Goal: Transaction & Acquisition: Book appointment/travel/reservation

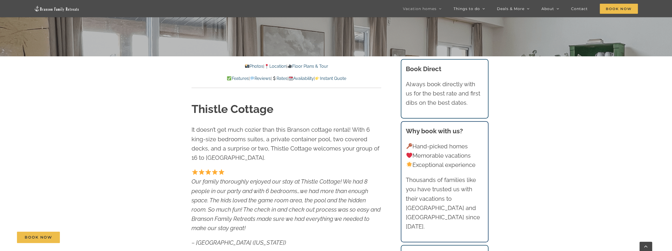
scroll to position [114, 0]
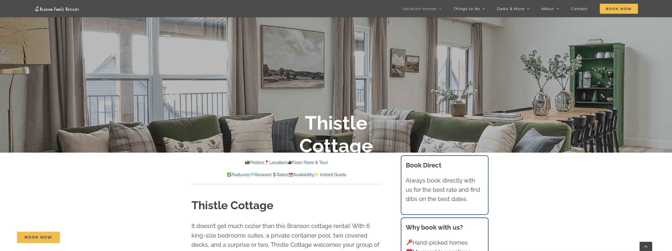
click at [280, 174] on link "Rates" at bounding box center [280, 174] width 16 height 5
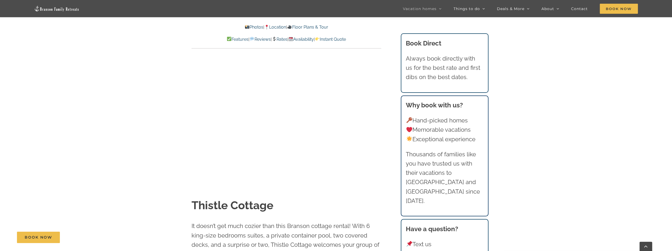
scroll to position [3258, 0]
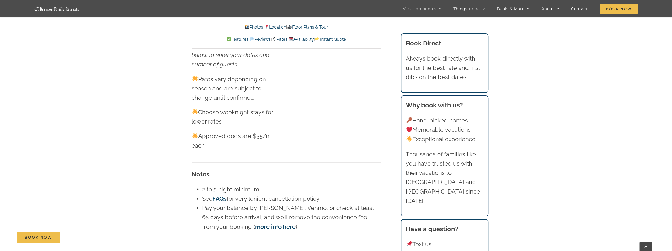
click at [306, 39] on link "Availability" at bounding box center [300, 39] width 25 height 5
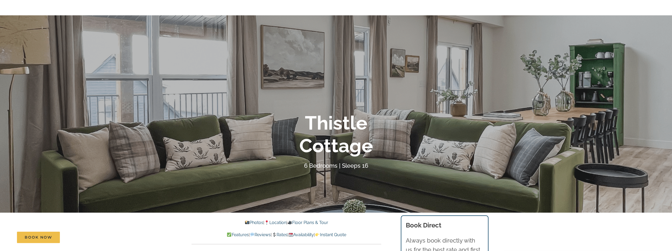
scroll to position [0, 0]
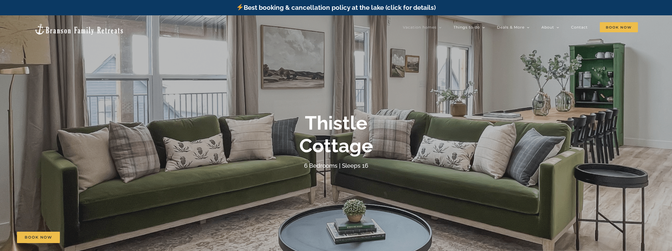
click at [66, 27] on img at bounding box center [79, 29] width 90 height 12
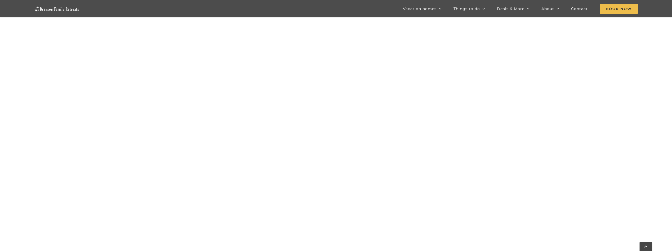
scroll to position [410, 0]
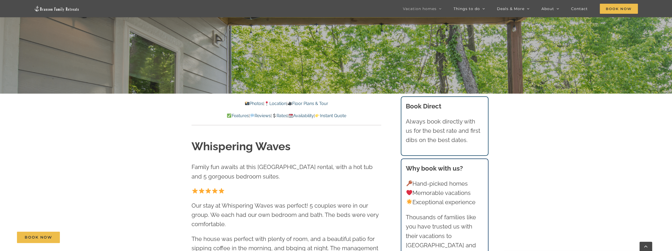
scroll to position [238, 0]
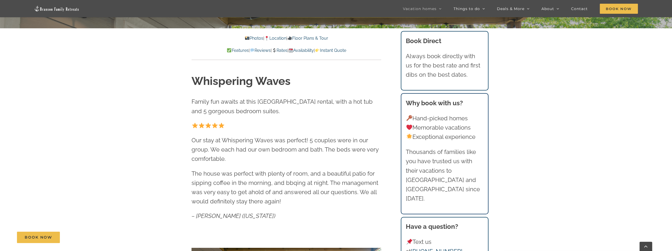
click at [313, 35] on p "Photos | Location | Floor Plans & Tour" at bounding box center [286, 38] width 190 height 7
click at [310, 39] on link "Floor Plans & Tour" at bounding box center [307, 38] width 41 height 5
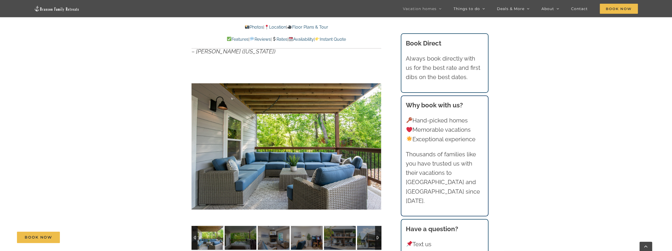
scroll to position [454, 0]
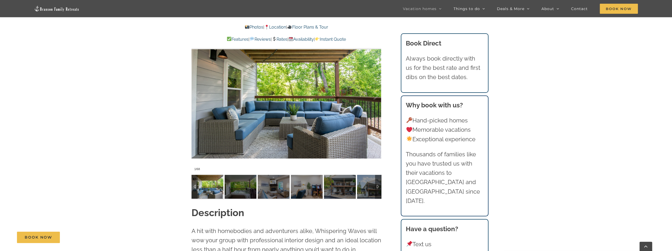
click at [203, 183] on img at bounding box center [207, 187] width 32 height 24
click at [361, 115] on div at bounding box center [286, 95] width 190 height 156
click at [373, 94] on div at bounding box center [370, 95] width 16 height 33
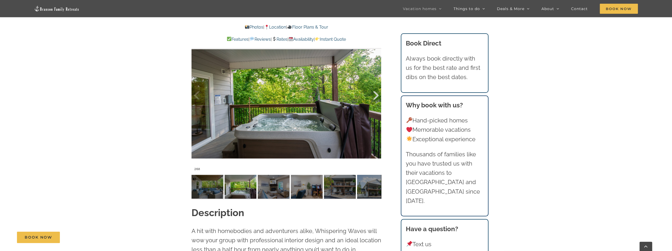
click at [373, 94] on div at bounding box center [370, 95] width 16 height 33
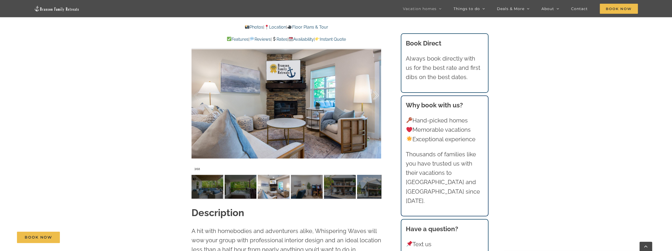
click at [373, 94] on div at bounding box center [370, 95] width 16 height 33
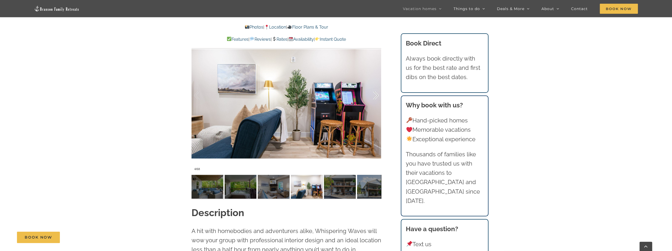
click at [373, 94] on div at bounding box center [370, 95] width 16 height 33
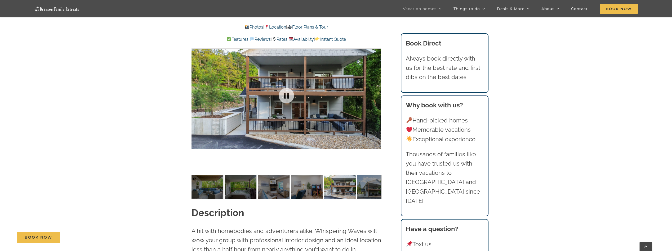
click at [373, 94] on div at bounding box center [286, 95] width 190 height 156
click at [375, 95] on div at bounding box center [286, 95] width 190 height 156
click at [337, 188] on img at bounding box center [340, 187] width 32 height 24
click at [376, 96] on div at bounding box center [370, 95] width 16 height 33
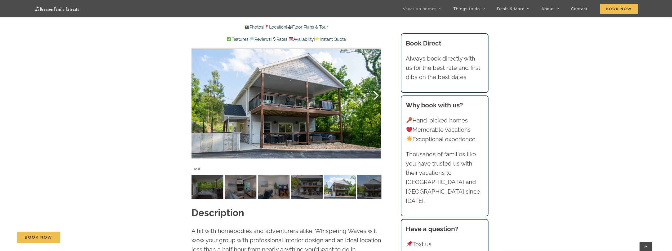
click at [376, 97] on div at bounding box center [370, 95] width 16 height 33
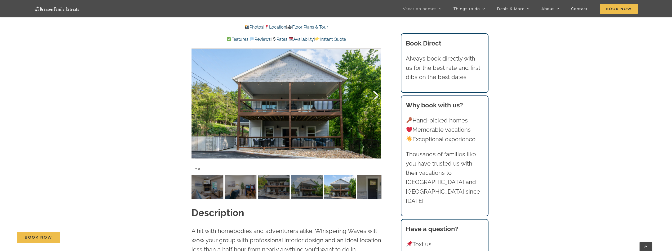
click at [377, 97] on div at bounding box center [370, 95] width 16 height 33
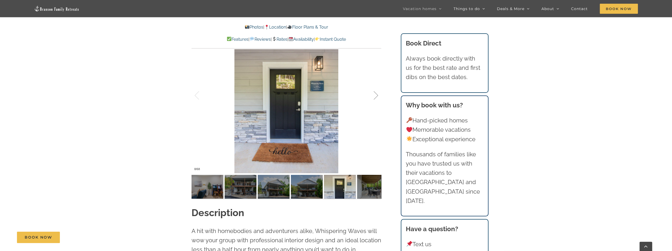
click at [377, 97] on div at bounding box center [370, 95] width 16 height 33
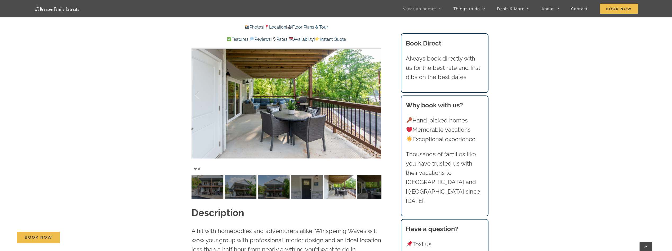
click at [379, 98] on div "9 / 68" at bounding box center [286, 95] width 190 height 156
click at [374, 97] on div at bounding box center [370, 95] width 16 height 33
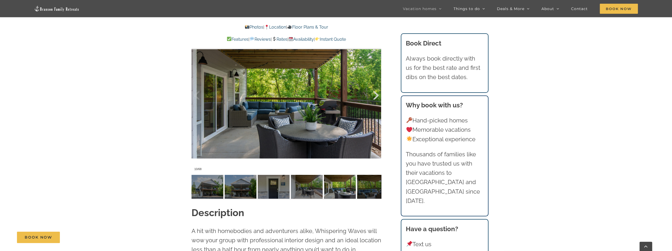
click at [375, 97] on div at bounding box center [370, 95] width 16 height 33
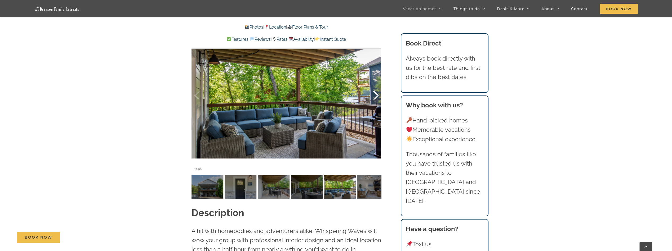
click at [375, 97] on div at bounding box center [370, 95] width 16 height 33
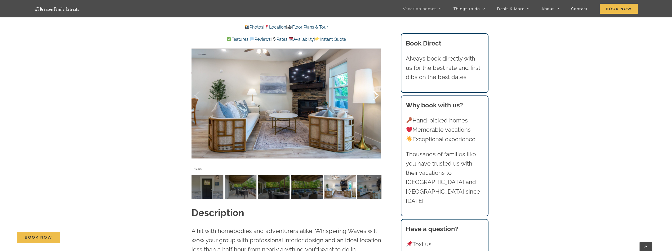
click at [375, 97] on div at bounding box center [370, 95] width 16 height 33
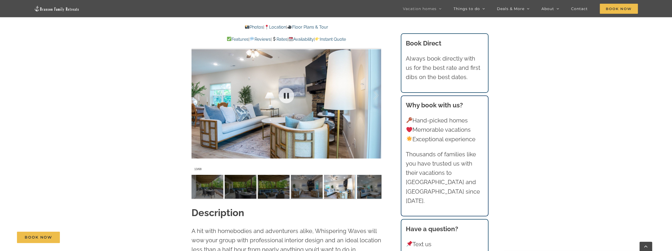
click at [310, 109] on div at bounding box center [286, 95] width 190 height 156
click at [380, 95] on div at bounding box center [286, 95] width 190 height 156
click at [377, 96] on div at bounding box center [370, 95] width 16 height 33
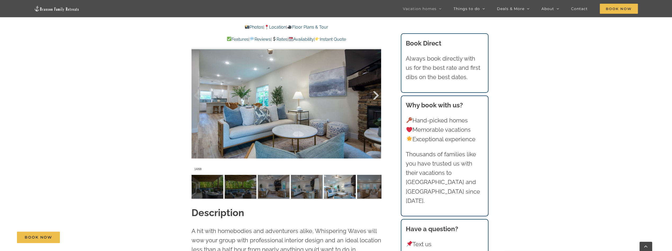
click at [377, 96] on div at bounding box center [370, 95] width 16 height 33
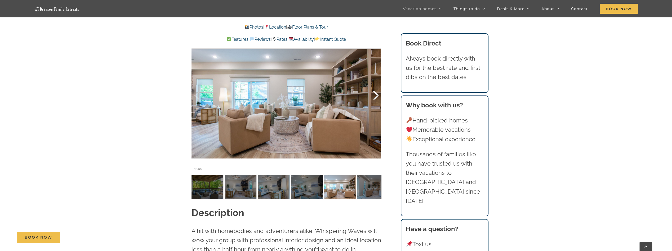
click at [377, 96] on div at bounding box center [370, 95] width 16 height 33
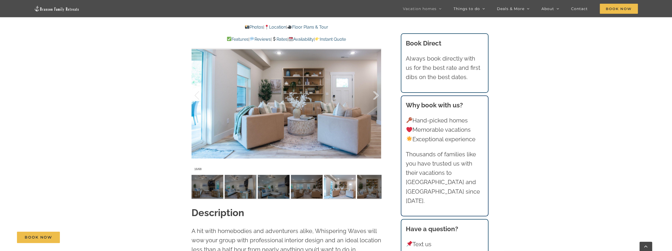
click at [377, 96] on div at bounding box center [370, 95] width 16 height 33
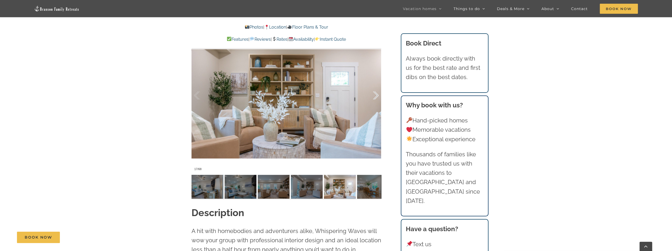
click at [377, 96] on div at bounding box center [370, 95] width 16 height 33
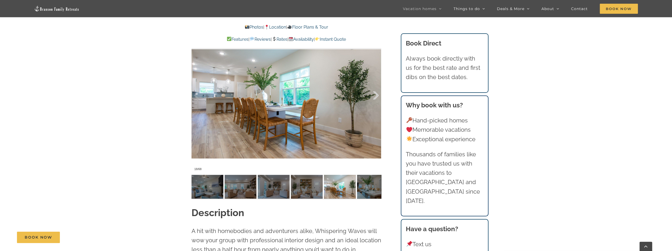
click at [377, 96] on div at bounding box center [370, 95] width 16 height 33
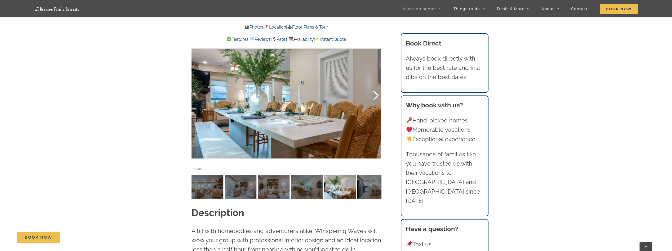
click at [377, 96] on div at bounding box center [370, 95] width 16 height 33
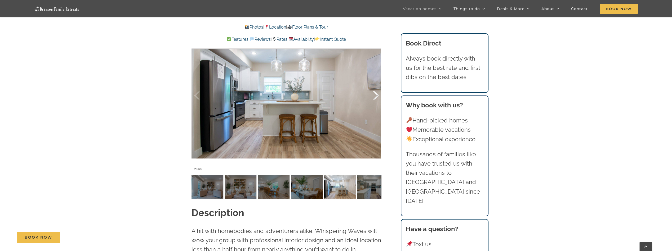
click at [377, 96] on div at bounding box center [370, 95] width 16 height 33
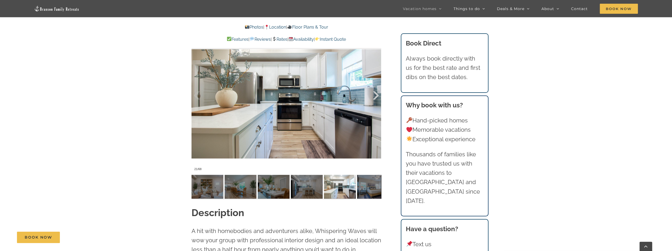
click at [377, 96] on div at bounding box center [370, 95] width 16 height 33
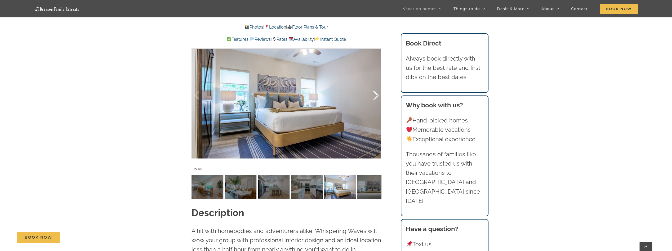
click at [377, 96] on div at bounding box center [370, 95] width 16 height 33
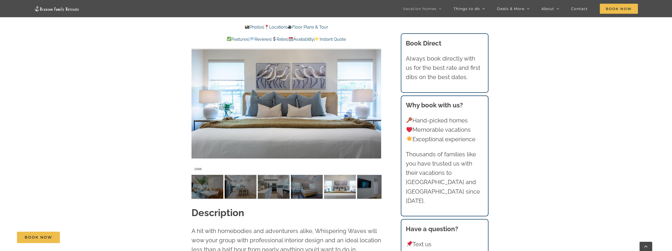
click at [377, 96] on div at bounding box center [370, 95] width 16 height 33
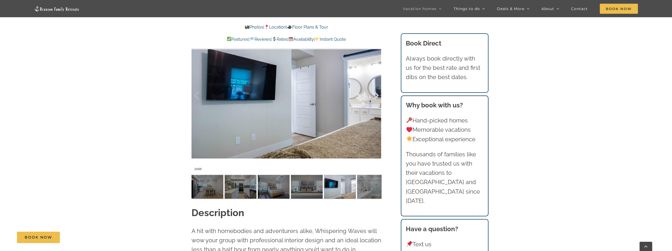
click at [377, 96] on div at bounding box center [370, 95] width 16 height 33
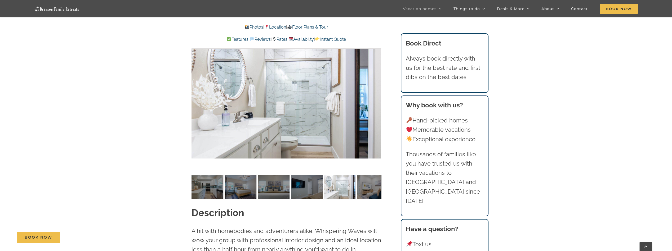
click at [378, 96] on div at bounding box center [386, 95] width 16 height 33
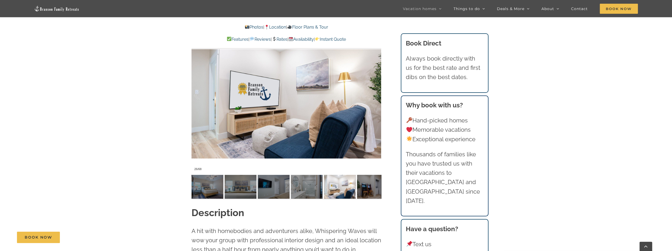
scroll to position [238, 0]
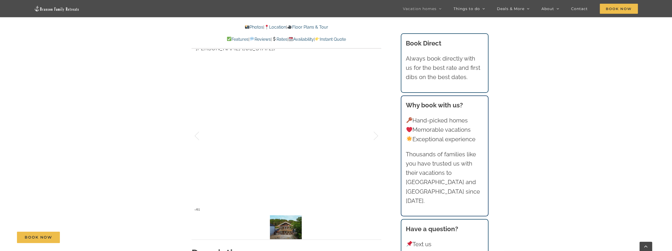
scroll to position [371, 0]
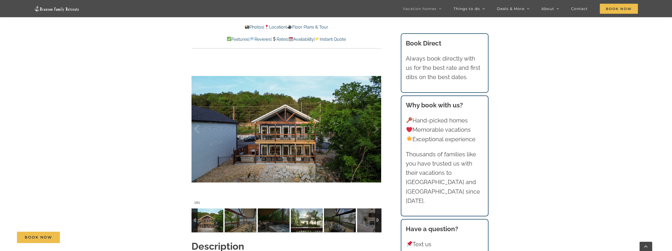
click at [313, 216] on img at bounding box center [307, 221] width 32 height 24
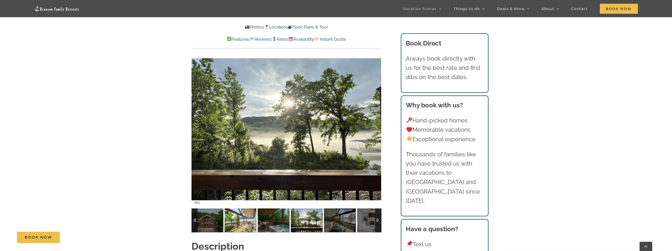
click at [244, 221] on img at bounding box center [240, 221] width 32 height 24
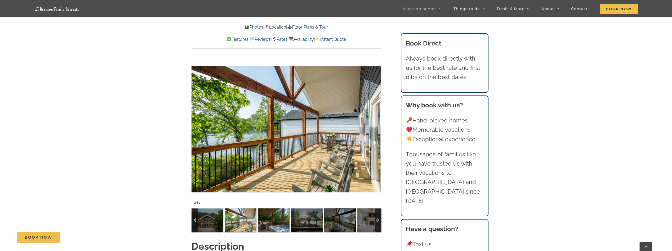
click at [274, 221] on img at bounding box center [274, 221] width 32 height 24
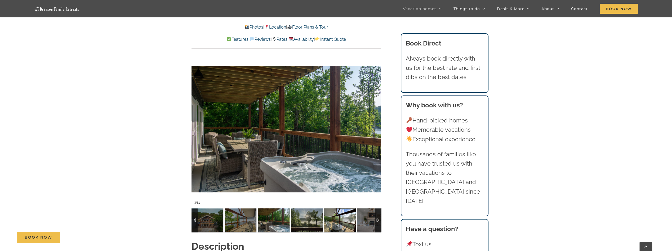
click at [333, 220] on img at bounding box center [340, 221] width 32 height 24
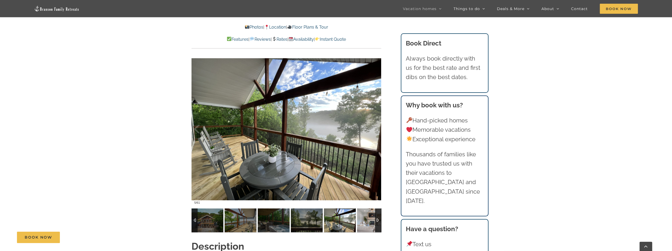
click at [368, 220] on img at bounding box center [373, 221] width 32 height 24
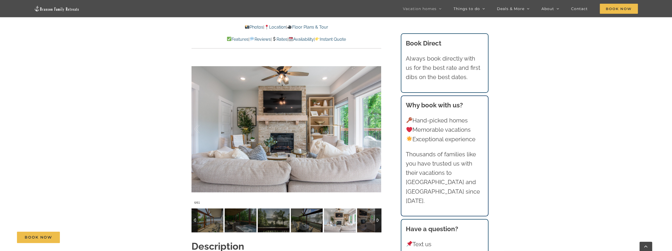
click at [376, 220] on div at bounding box center [378, 221] width 6 height 24
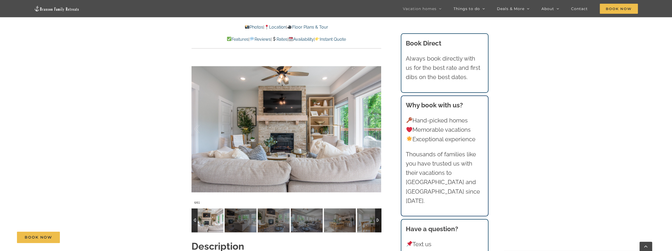
click at [376, 221] on div at bounding box center [378, 221] width 6 height 24
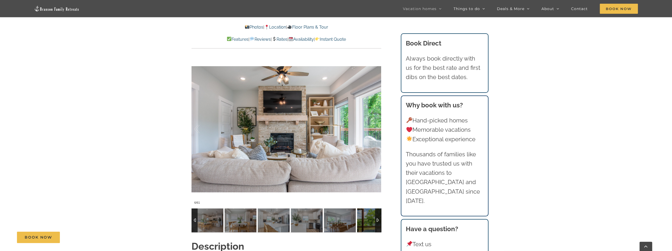
click at [376, 221] on div at bounding box center [378, 221] width 6 height 24
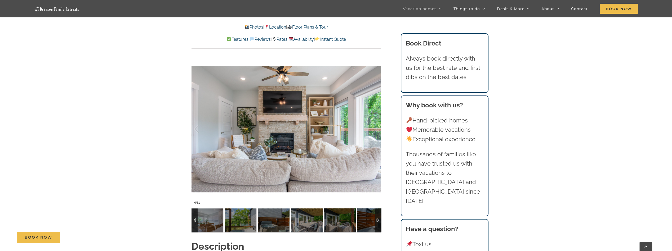
click at [376, 221] on div at bounding box center [378, 221] width 6 height 24
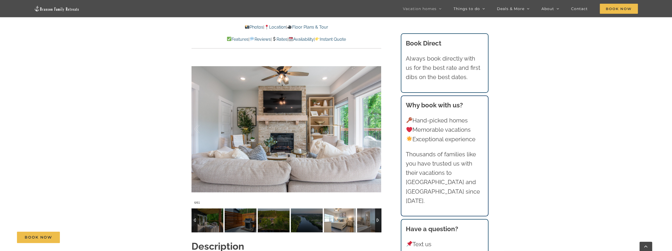
click at [333, 225] on img at bounding box center [340, 221] width 32 height 24
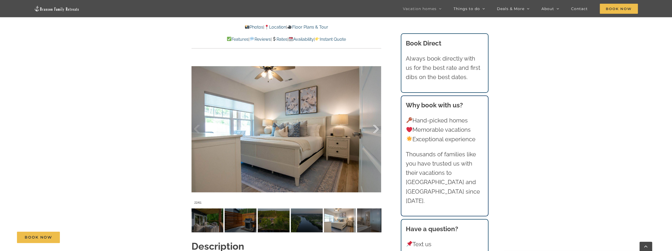
click at [375, 127] on div at bounding box center [370, 129] width 16 height 33
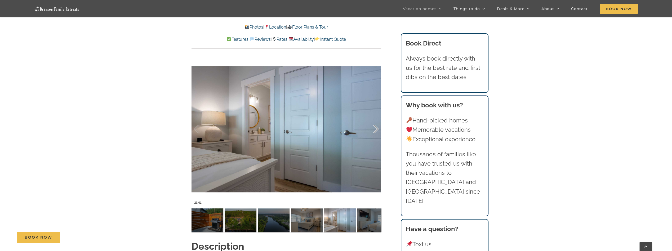
click at [375, 128] on div at bounding box center [370, 129] width 16 height 33
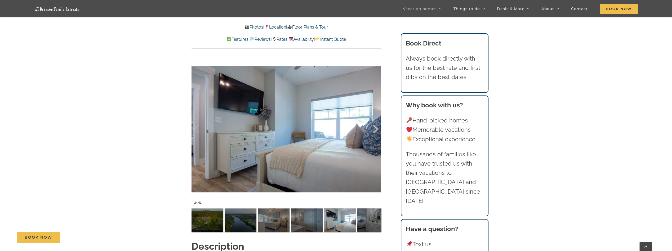
click at [375, 128] on div at bounding box center [370, 129] width 16 height 33
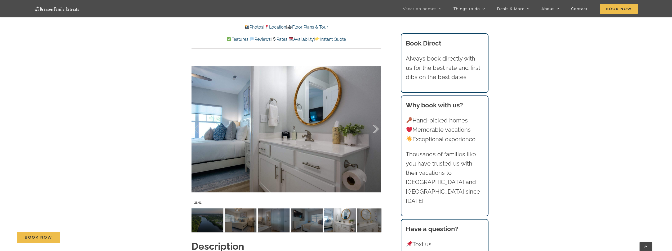
click at [375, 128] on div at bounding box center [370, 129] width 16 height 33
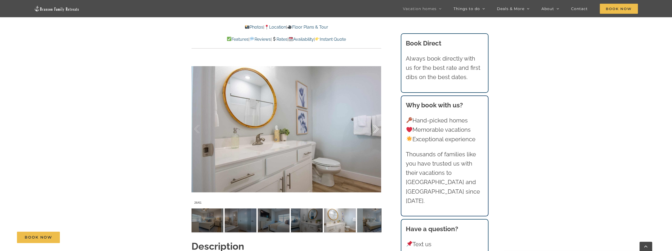
click at [375, 128] on div at bounding box center [370, 129] width 16 height 33
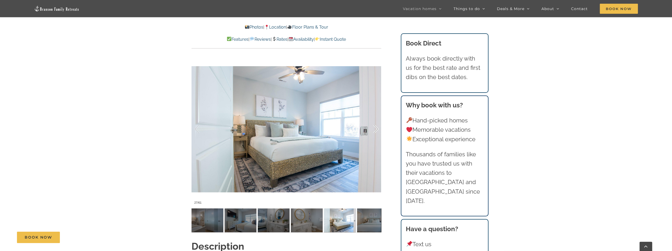
click at [375, 128] on div at bounding box center [370, 129] width 16 height 33
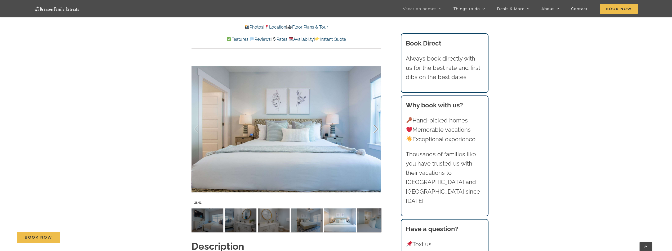
click at [375, 128] on div at bounding box center [370, 129] width 16 height 33
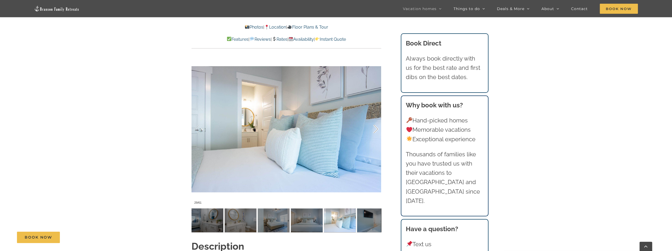
click at [375, 128] on div at bounding box center [370, 129] width 16 height 33
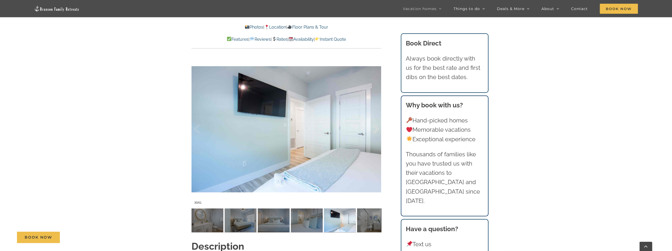
click at [375, 128] on div at bounding box center [370, 129] width 16 height 33
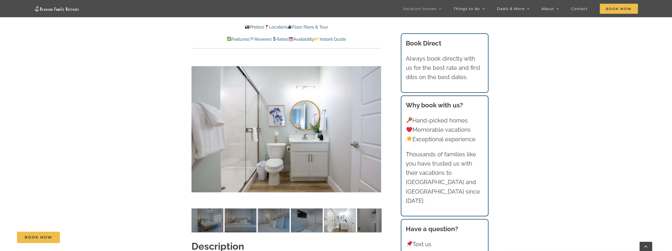
click at [375, 128] on div "31 / 61" at bounding box center [286, 129] width 190 height 156
click at [376, 129] on div at bounding box center [370, 129] width 16 height 33
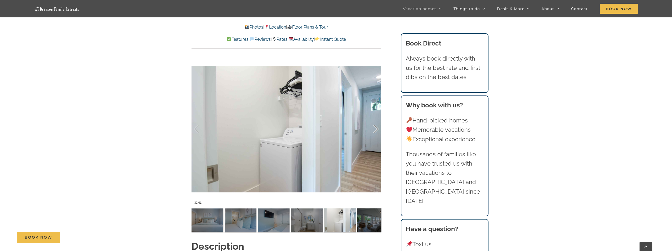
click at [376, 129] on div at bounding box center [370, 129] width 16 height 33
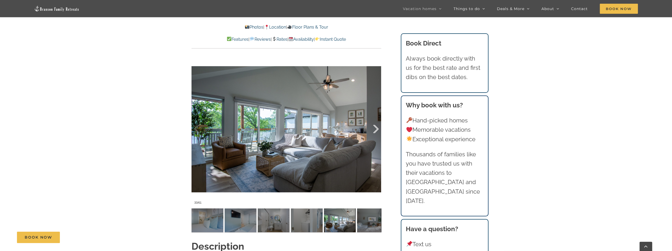
click at [376, 129] on div at bounding box center [370, 129] width 16 height 33
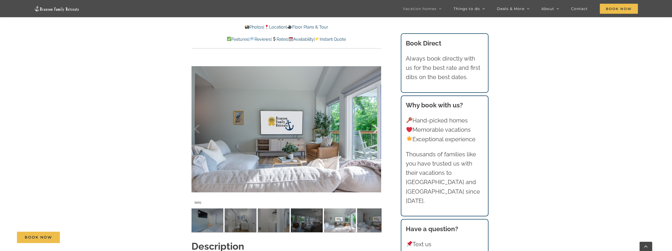
click at [376, 129] on div at bounding box center [370, 129] width 16 height 33
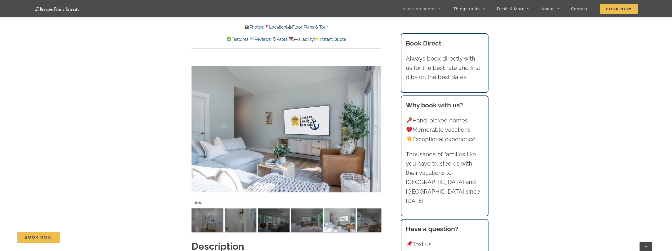
click at [376, 129] on div at bounding box center [370, 129] width 16 height 33
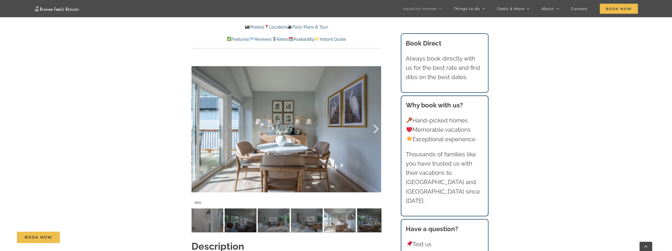
click at [376, 129] on div at bounding box center [370, 129] width 16 height 33
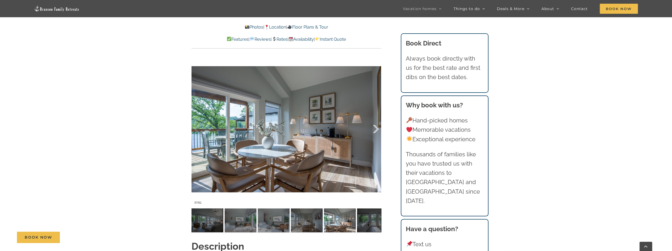
click at [376, 129] on div at bounding box center [370, 129] width 16 height 33
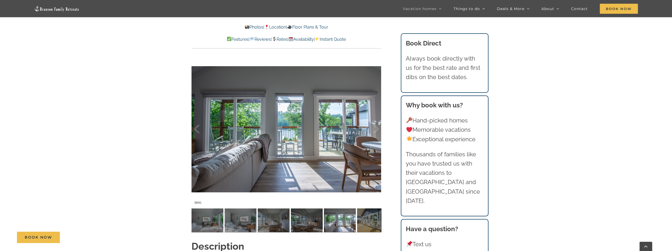
click at [379, 132] on div at bounding box center [286, 129] width 190 height 156
click at [377, 131] on div at bounding box center [370, 129] width 16 height 33
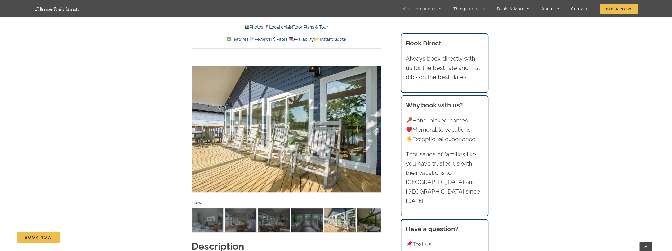
click at [377, 131] on div at bounding box center [370, 129] width 16 height 33
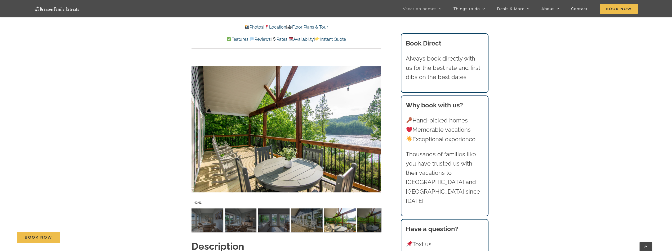
click at [377, 131] on div at bounding box center [370, 129] width 16 height 33
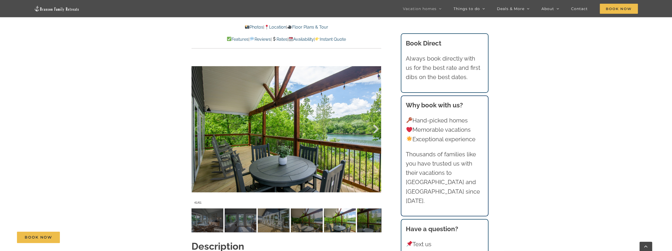
click at [377, 131] on div at bounding box center [370, 129] width 16 height 33
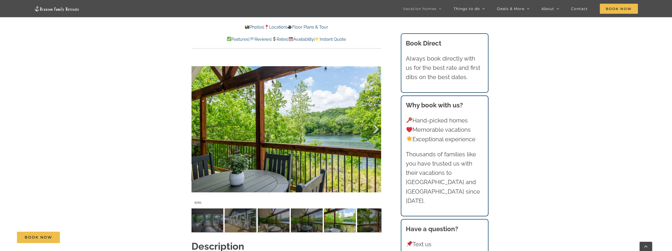
click at [377, 131] on div at bounding box center [370, 129] width 16 height 33
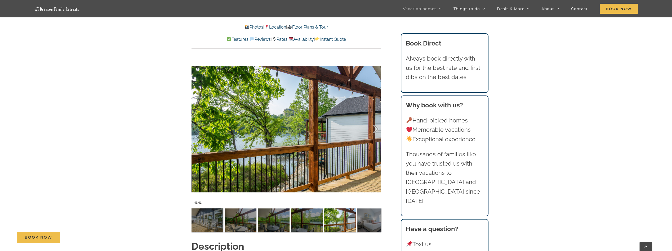
click at [377, 131] on div at bounding box center [370, 129] width 16 height 33
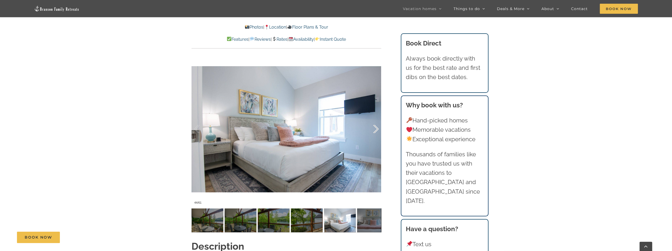
click at [377, 131] on div at bounding box center [370, 129] width 16 height 33
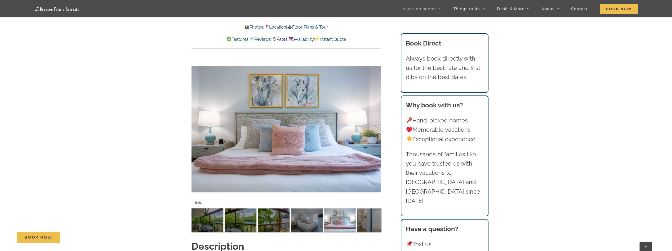
click at [377, 131] on div at bounding box center [370, 129] width 16 height 33
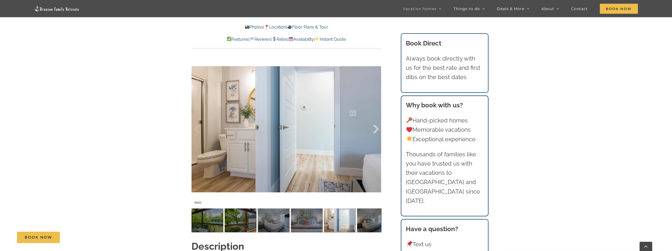
click at [377, 131] on div at bounding box center [370, 129] width 16 height 33
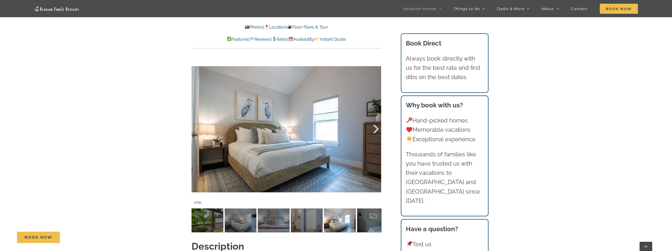
click at [377, 131] on div at bounding box center [370, 129] width 16 height 33
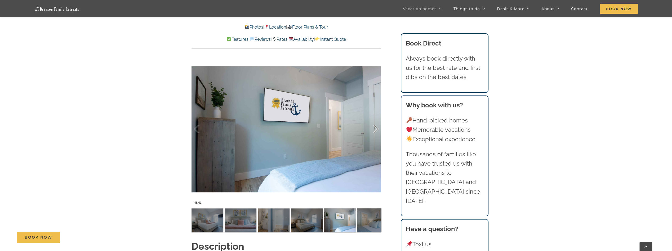
click at [377, 131] on div at bounding box center [370, 129] width 16 height 33
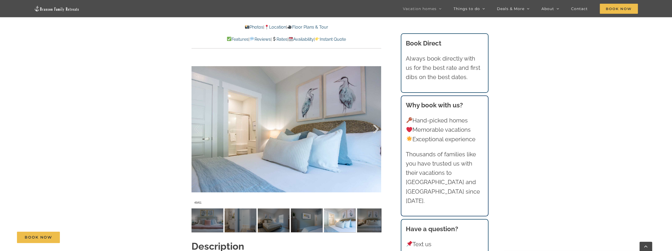
click at [377, 131] on div at bounding box center [370, 129] width 16 height 33
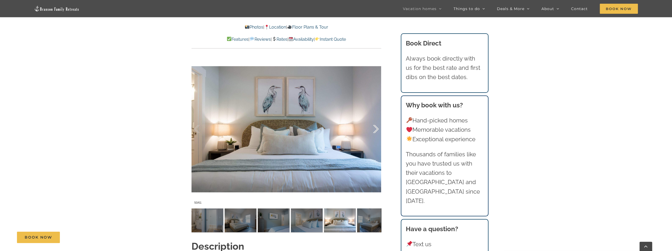
click at [377, 131] on div at bounding box center [370, 129] width 16 height 33
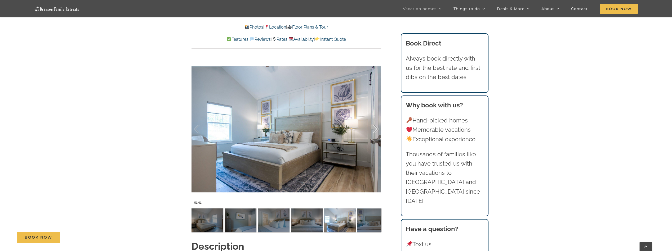
click at [377, 131] on div at bounding box center [370, 129] width 16 height 33
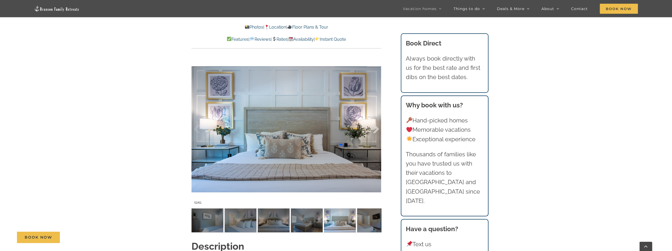
click at [377, 131] on div at bounding box center [370, 129] width 16 height 33
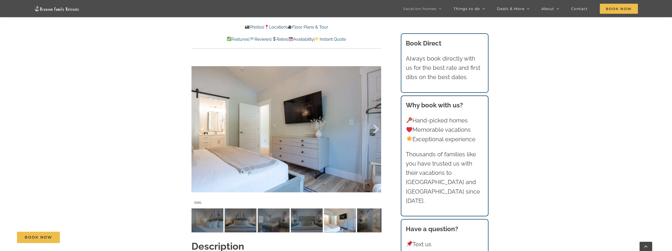
click at [377, 131] on div at bounding box center [370, 129] width 16 height 33
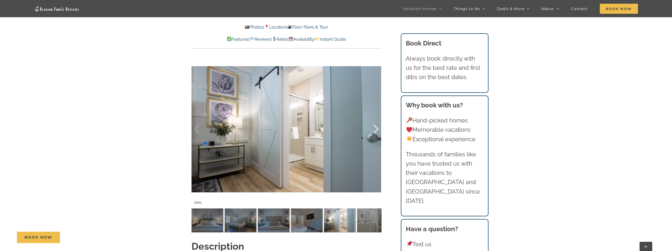
click at [377, 131] on div at bounding box center [370, 129] width 16 height 33
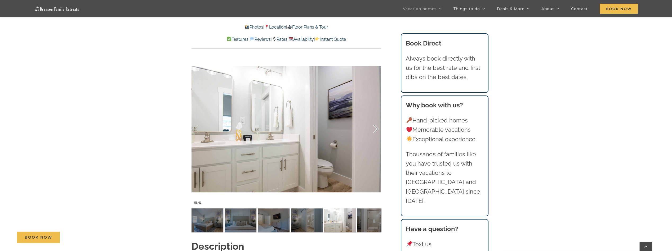
click at [377, 131] on div at bounding box center [370, 129] width 16 height 33
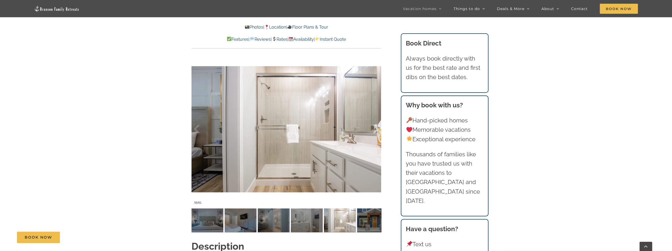
click at [373, 130] on div at bounding box center [370, 129] width 16 height 33
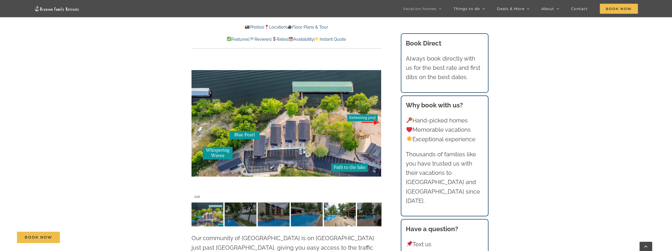
scroll to position [1191, 0]
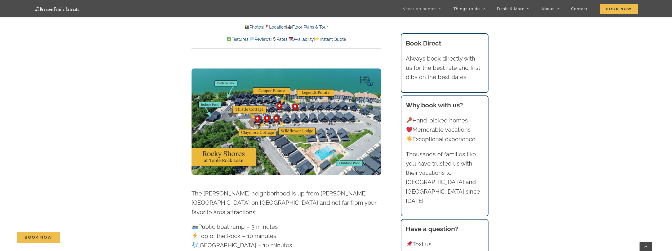
scroll to position [1350, 0]
